Goal: Transaction & Acquisition: Purchase product/service

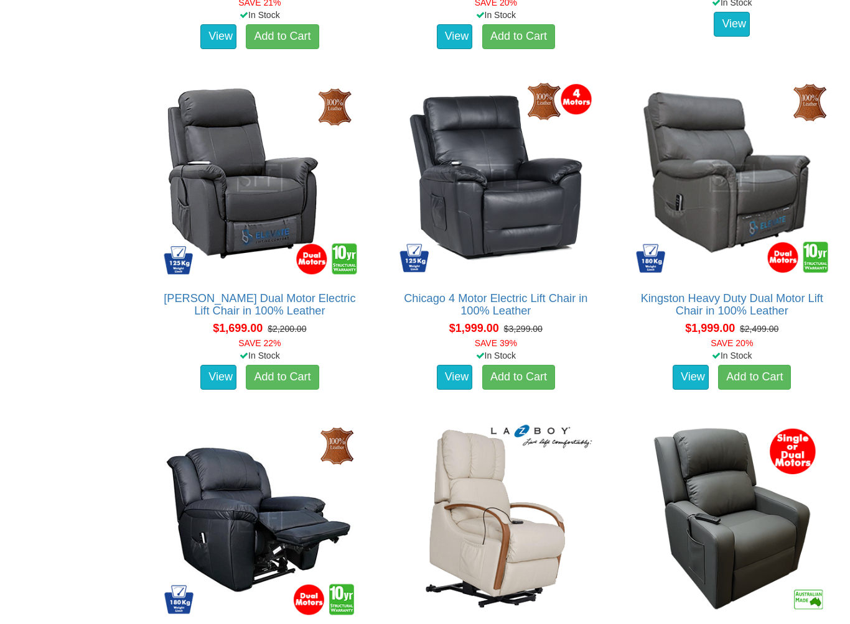
scroll to position [1452, 0]
click at [537, 206] on img at bounding box center [495, 178] width 203 height 203
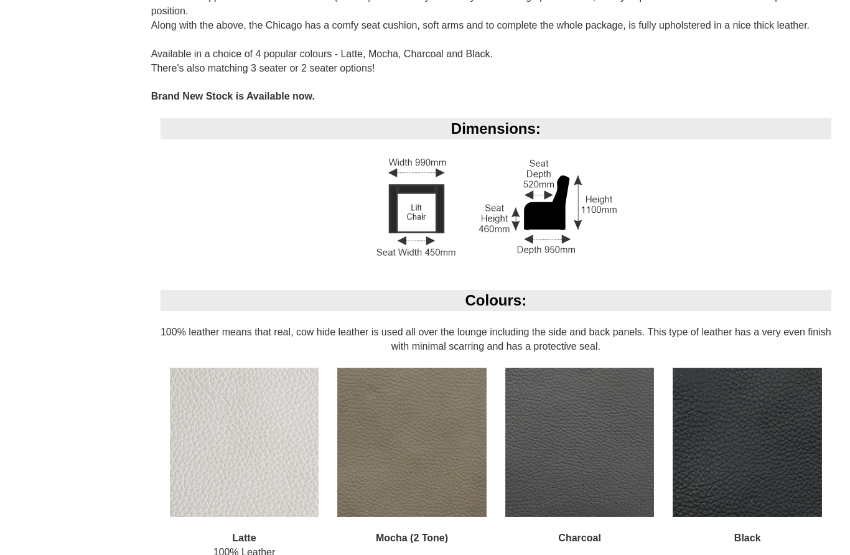
scroll to position [950, 0]
click at [264, 446] on img at bounding box center [244, 441] width 149 height 149
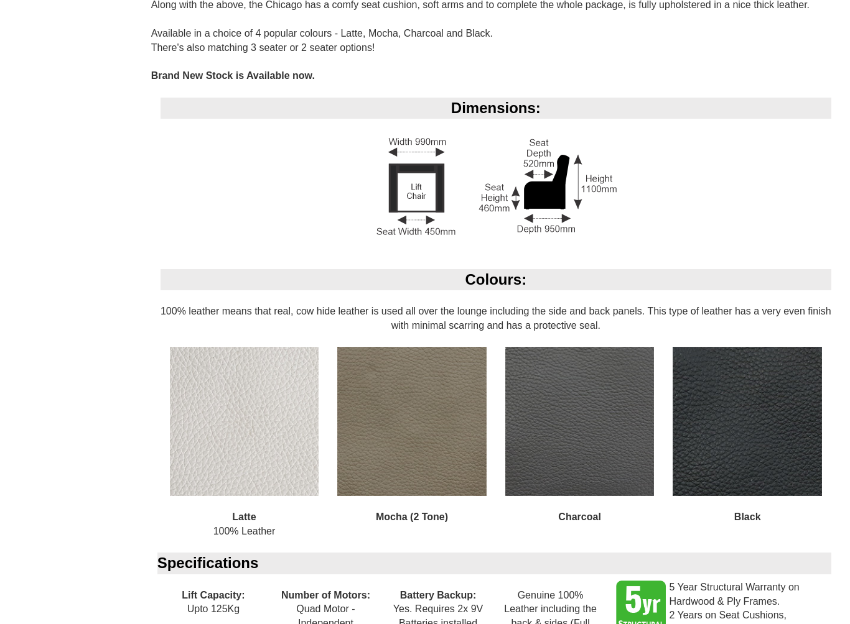
scroll to position [972, 0]
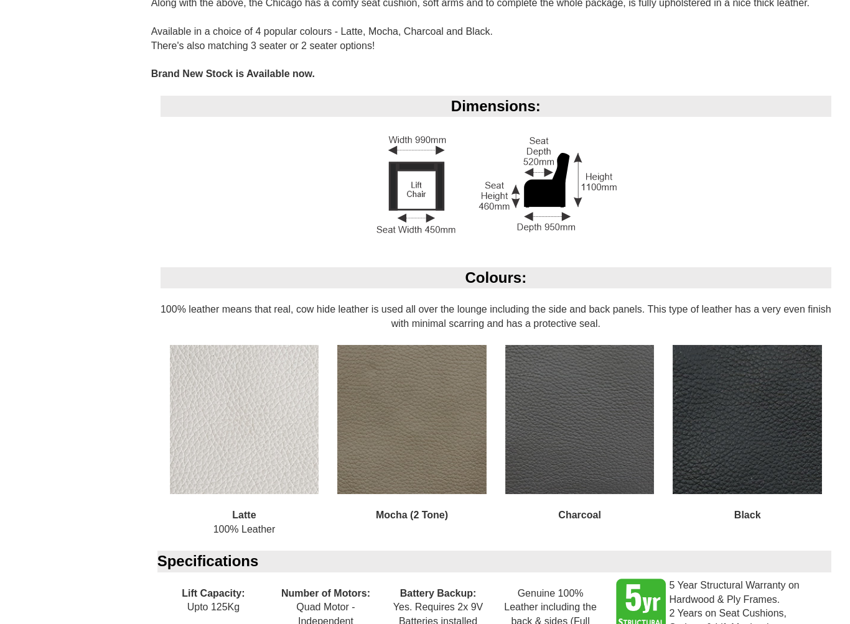
click at [249, 445] on img at bounding box center [244, 419] width 149 height 149
click at [255, 508] on div "Latte 100% Leather" at bounding box center [244, 448] width 168 height 206
click at [260, 424] on img at bounding box center [244, 419] width 149 height 149
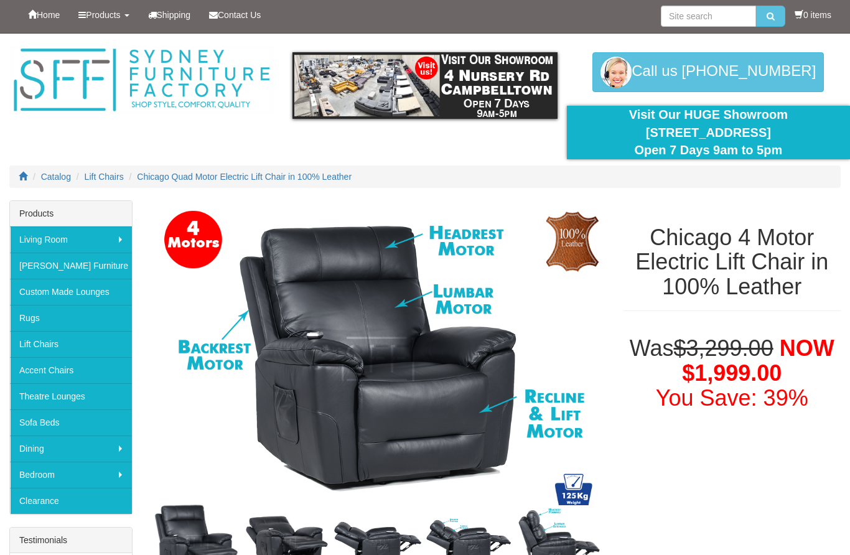
scroll to position [1, 0]
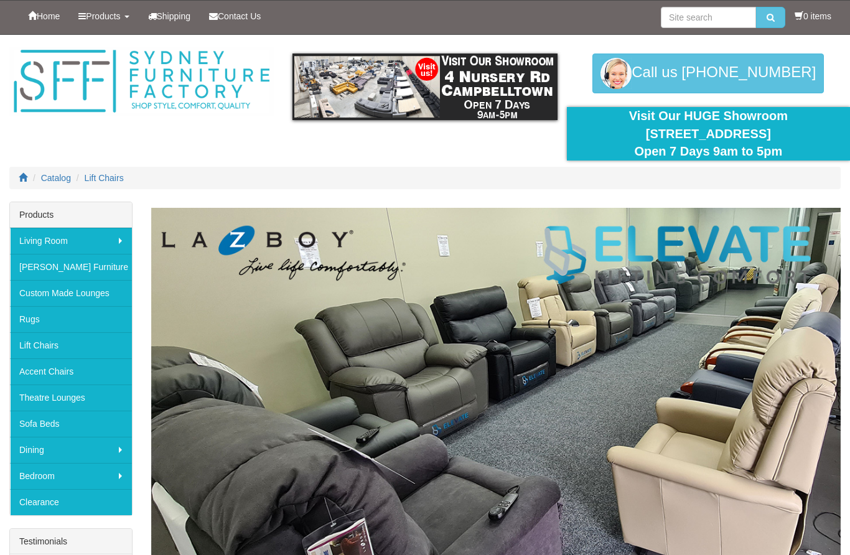
scroll to position [1487, 0]
